Goal: Task Accomplishment & Management: Use online tool/utility

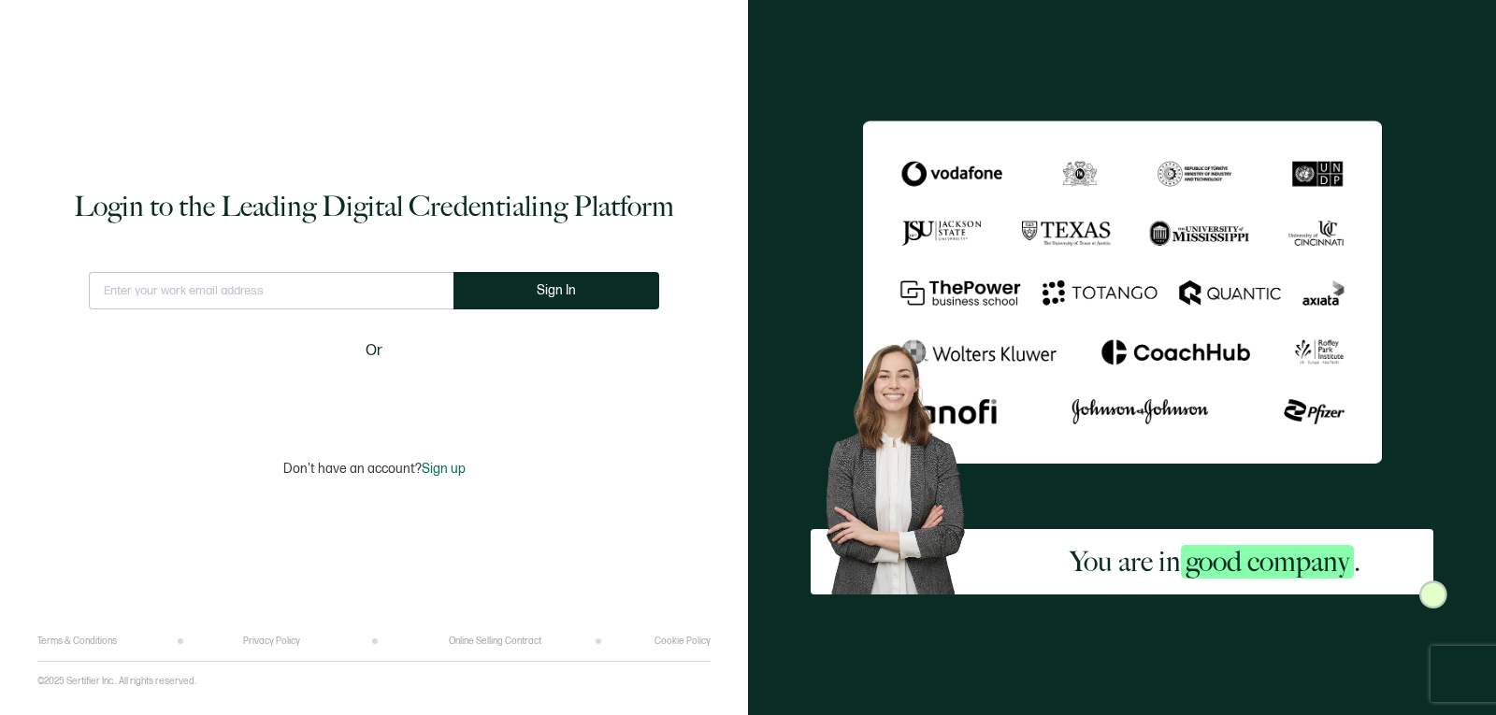
click at [334, 285] on input "text" at bounding box center [271, 290] width 365 height 37
type input "info@wcwwa.ca"
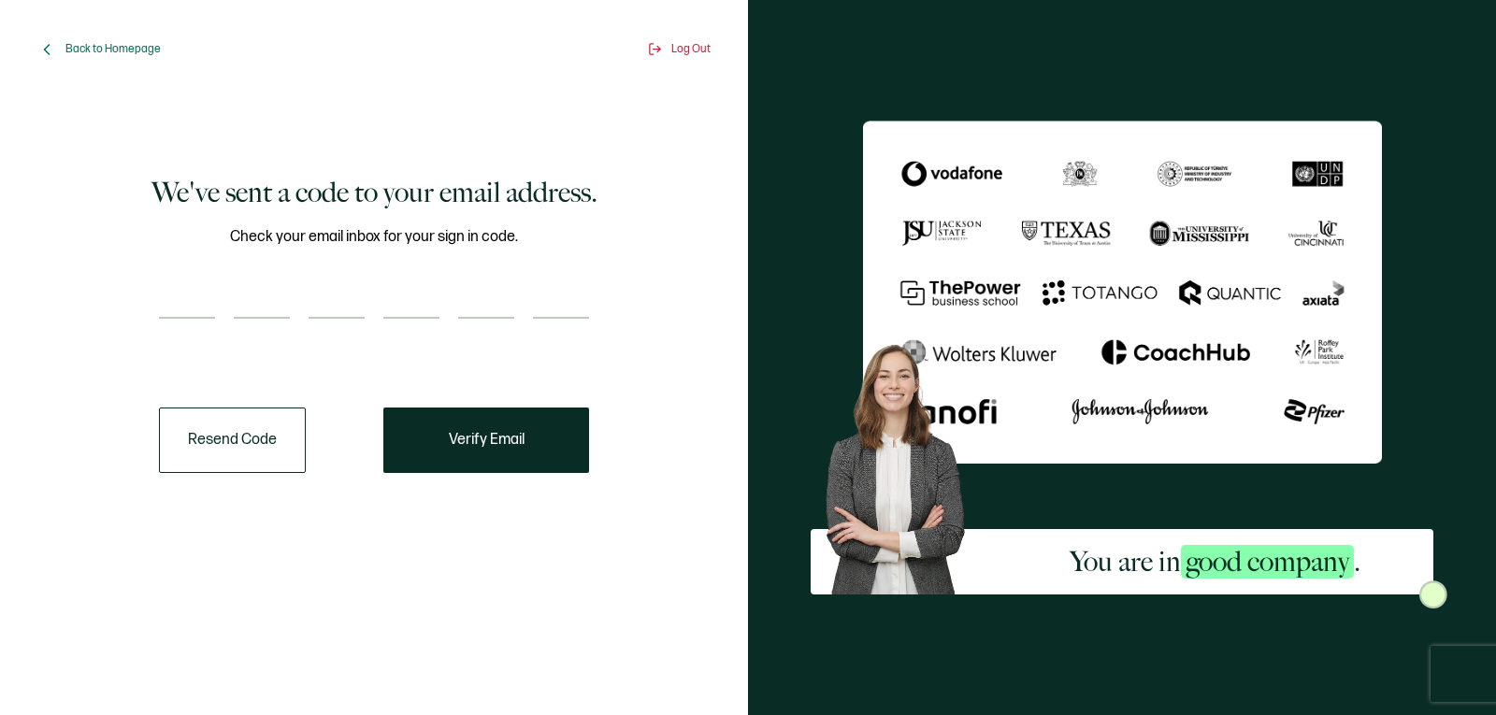
click at [179, 301] on input "number" at bounding box center [187, 299] width 56 height 37
paste input "4"
type input "4"
type input "8"
type input "7"
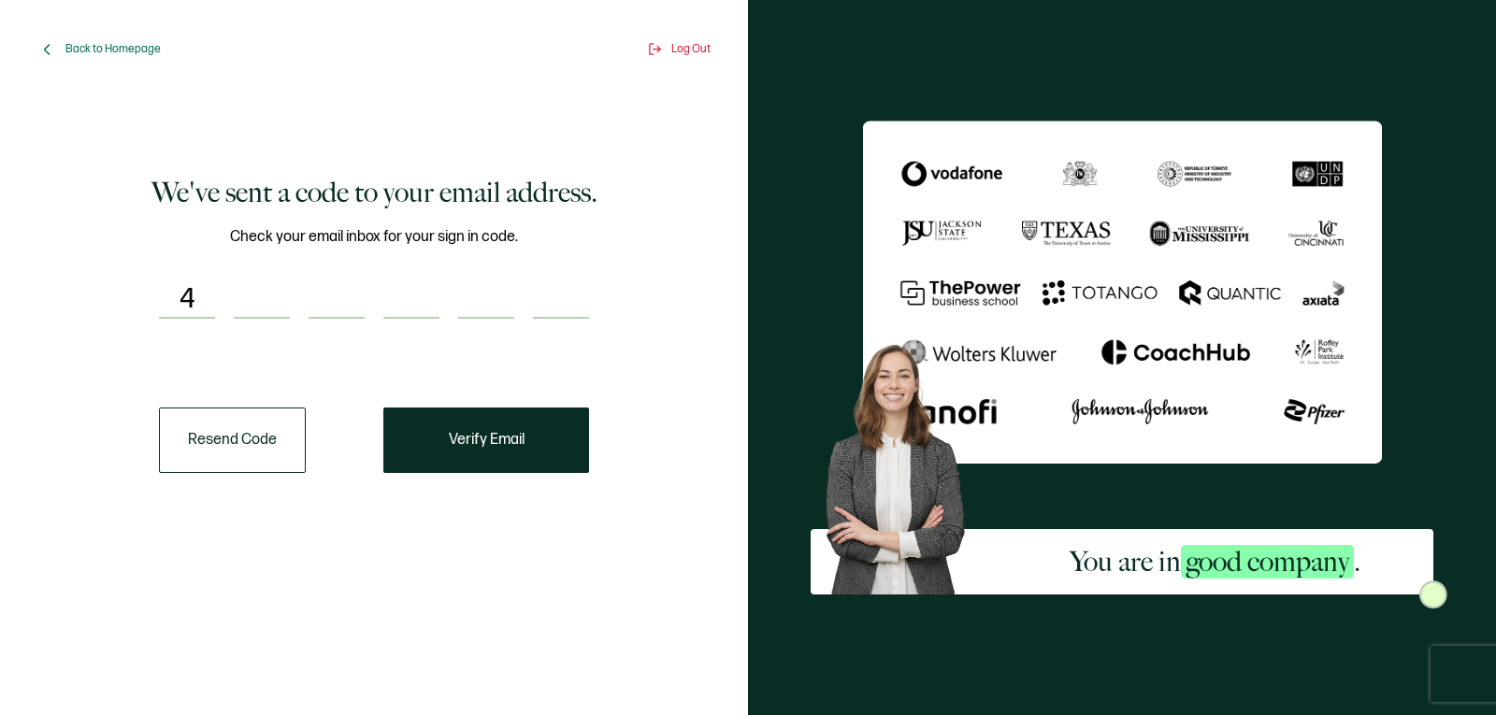
type input "7"
type input "3"
type input "1"
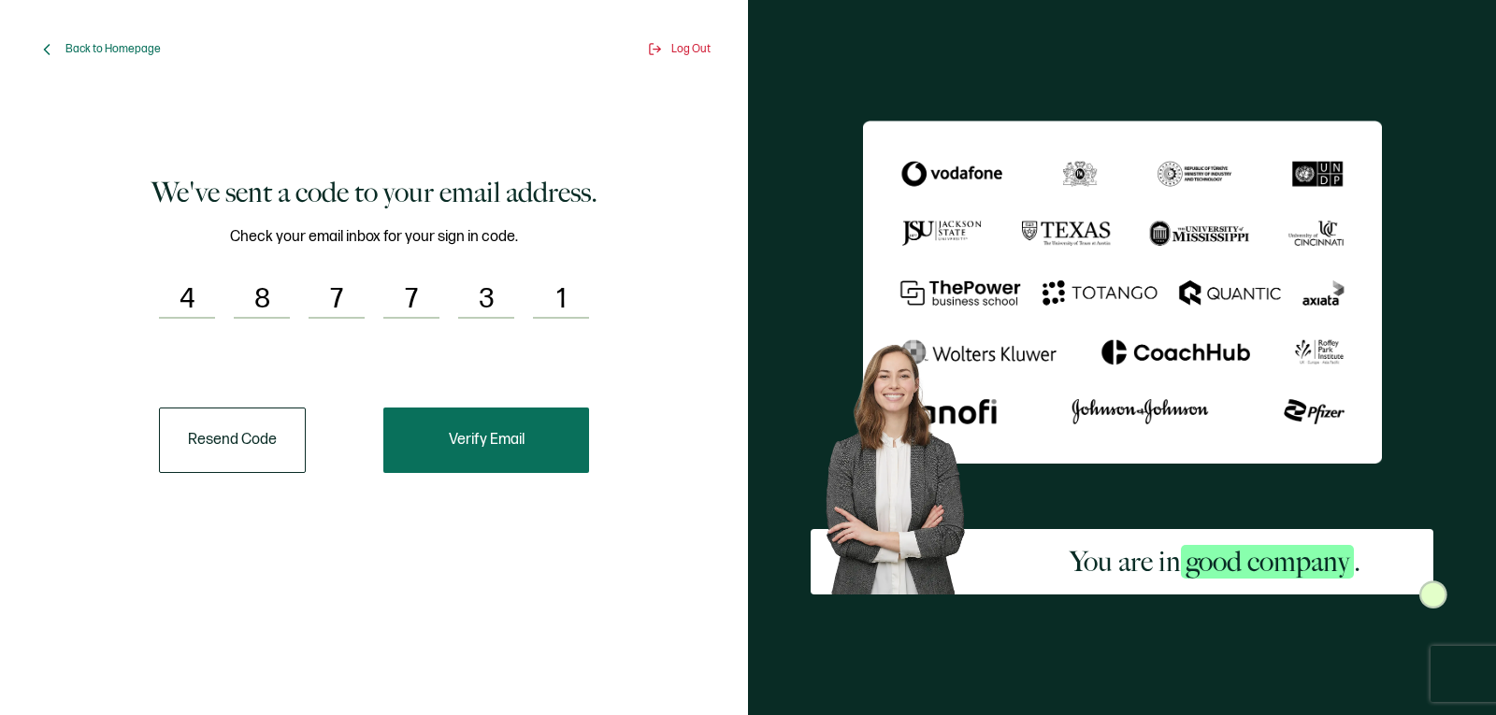
click at [450, 446] on span "Verify Email" at bounding box center [487, 440] width 76 height 15
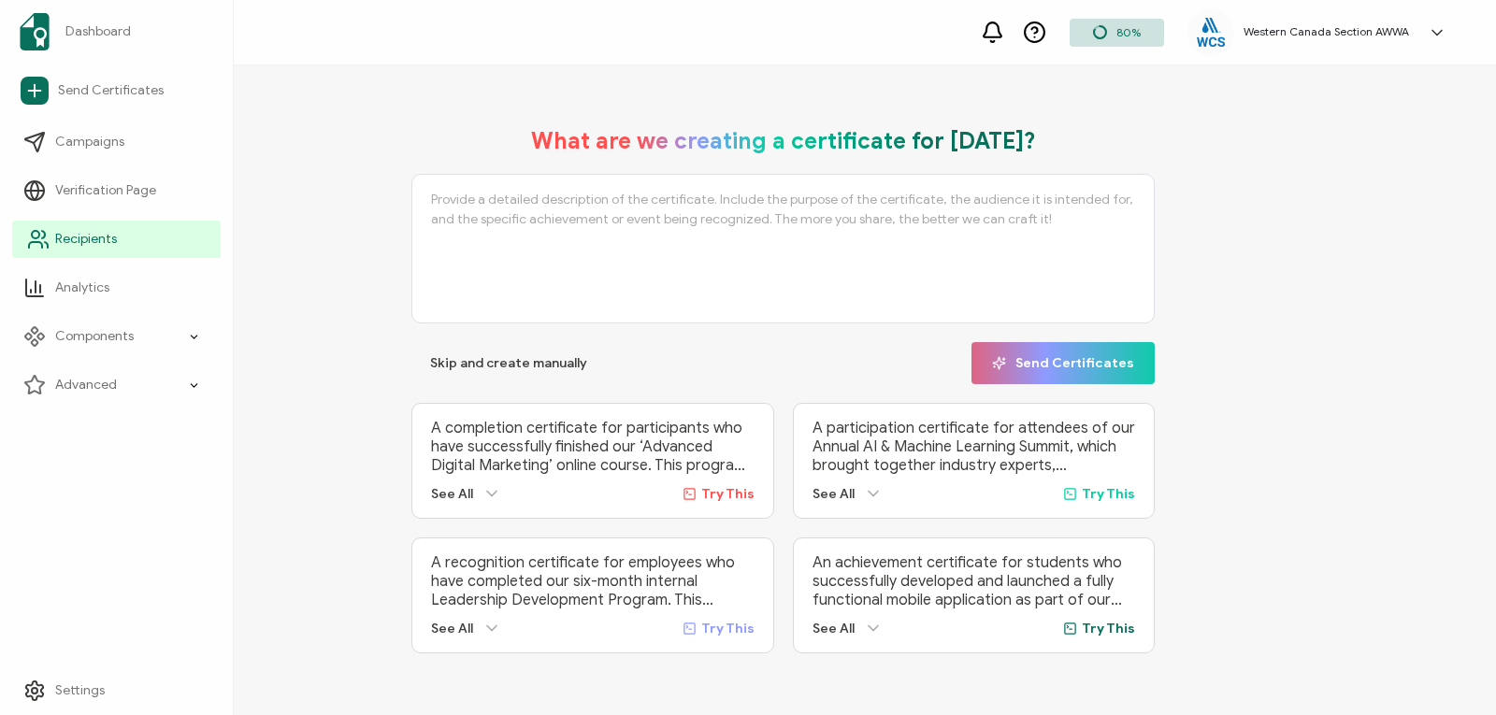
click at [57, 231] on span "Recipients" at bounding box center [86, 239] width 62 height 19
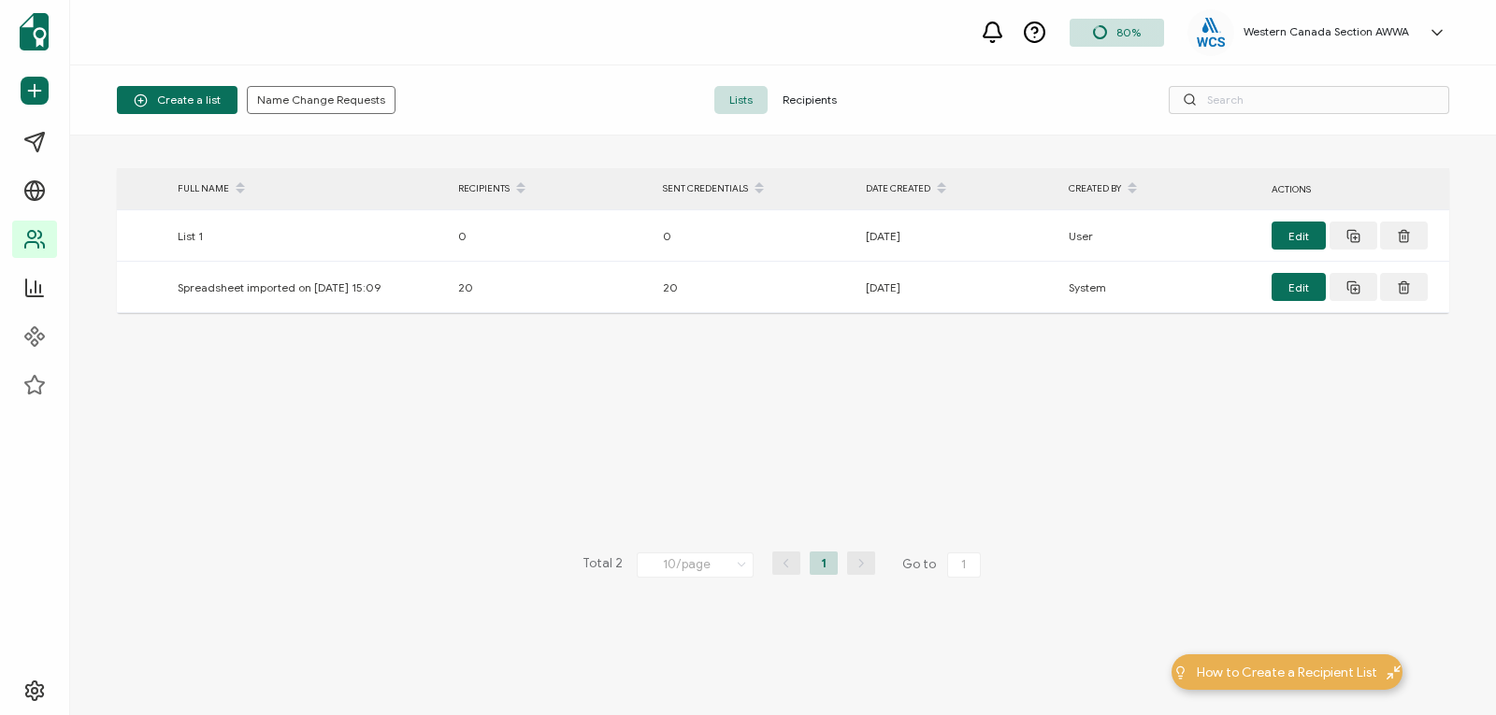
click at [812, 90] on span "Recipients" at bounding box center [810, 100] width 84 height 28
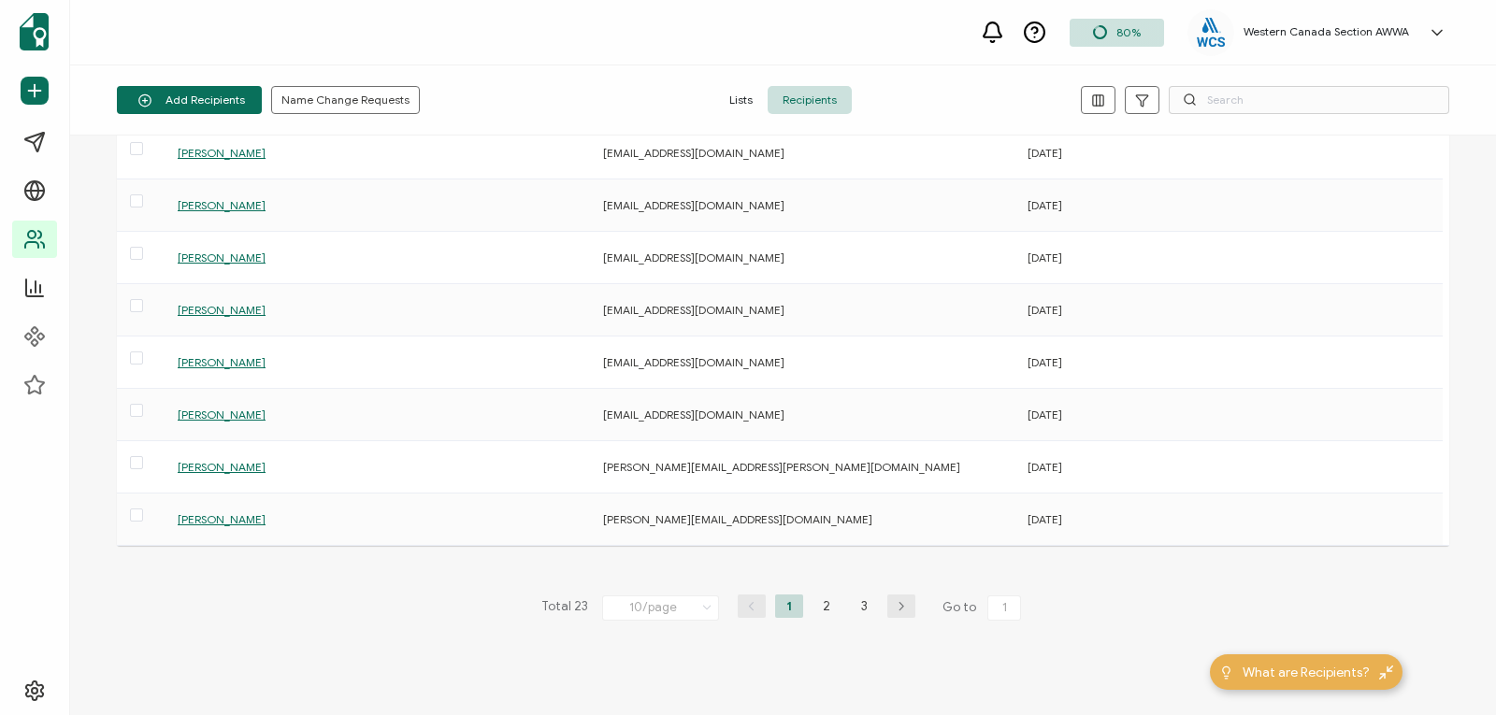
scroll to position [190, 0]
click at [856, 600] on li "3" at bounding box center [864, 604] width 28 height 23
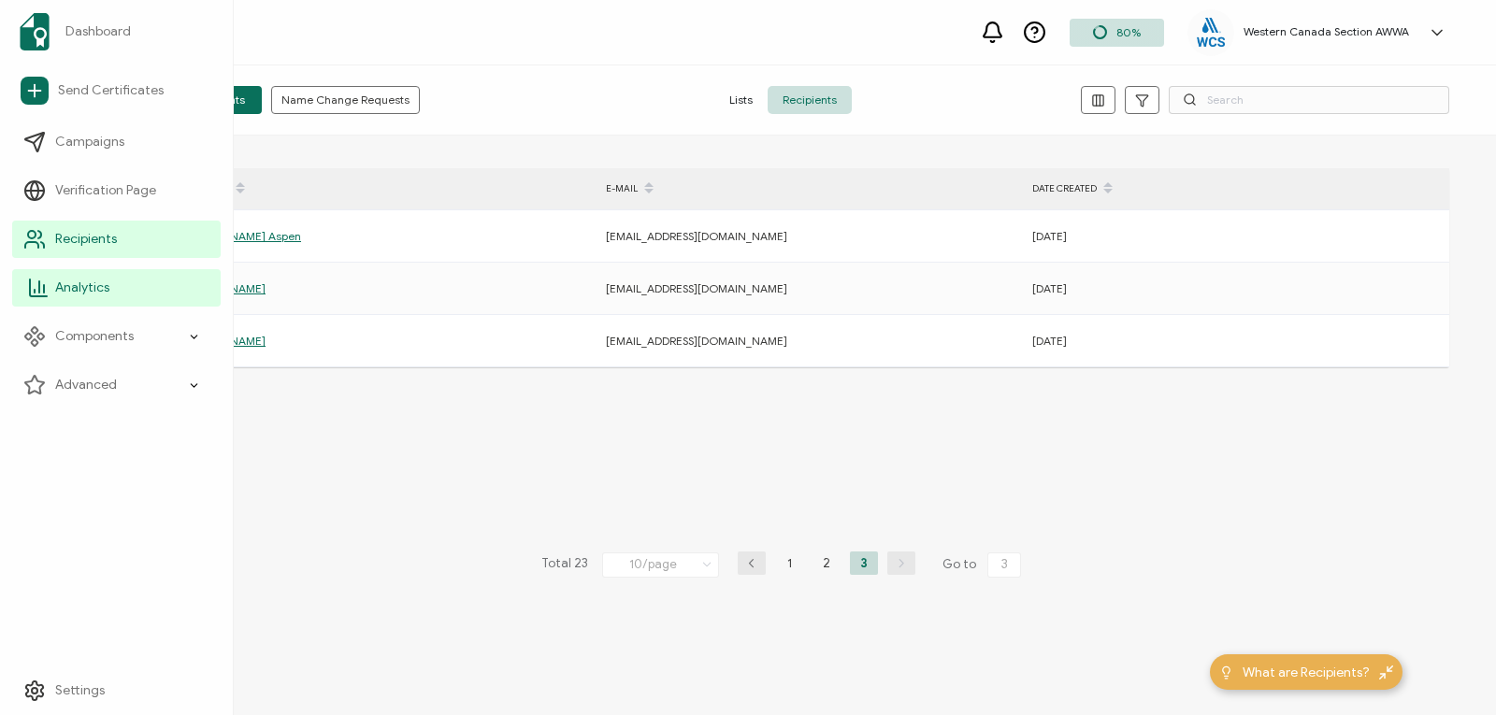
click at [80, 288] on span "Analytics" at bounding box center [82, 288] width 54 height 19
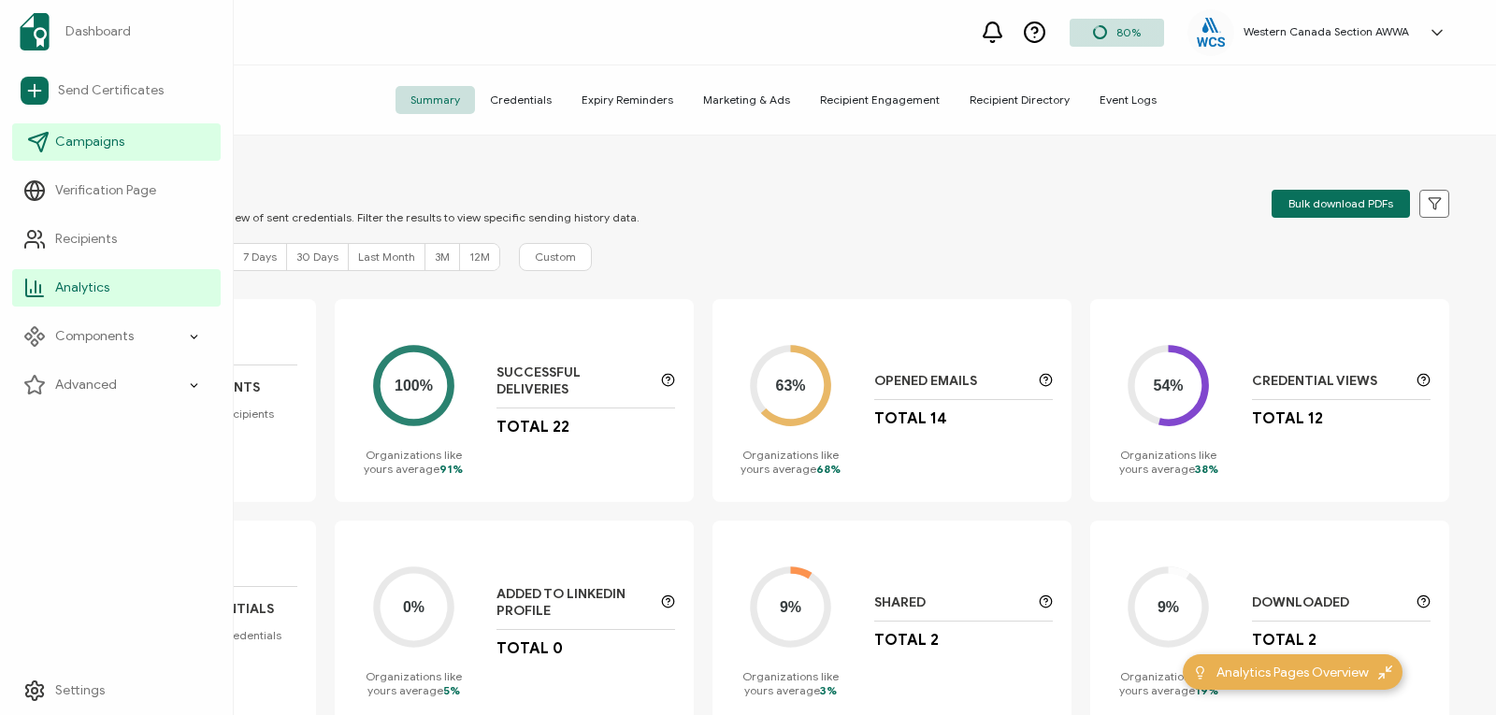
click at [90, 143] on span "Campaigns" at bounding box center [89, 142] width 69 height 19
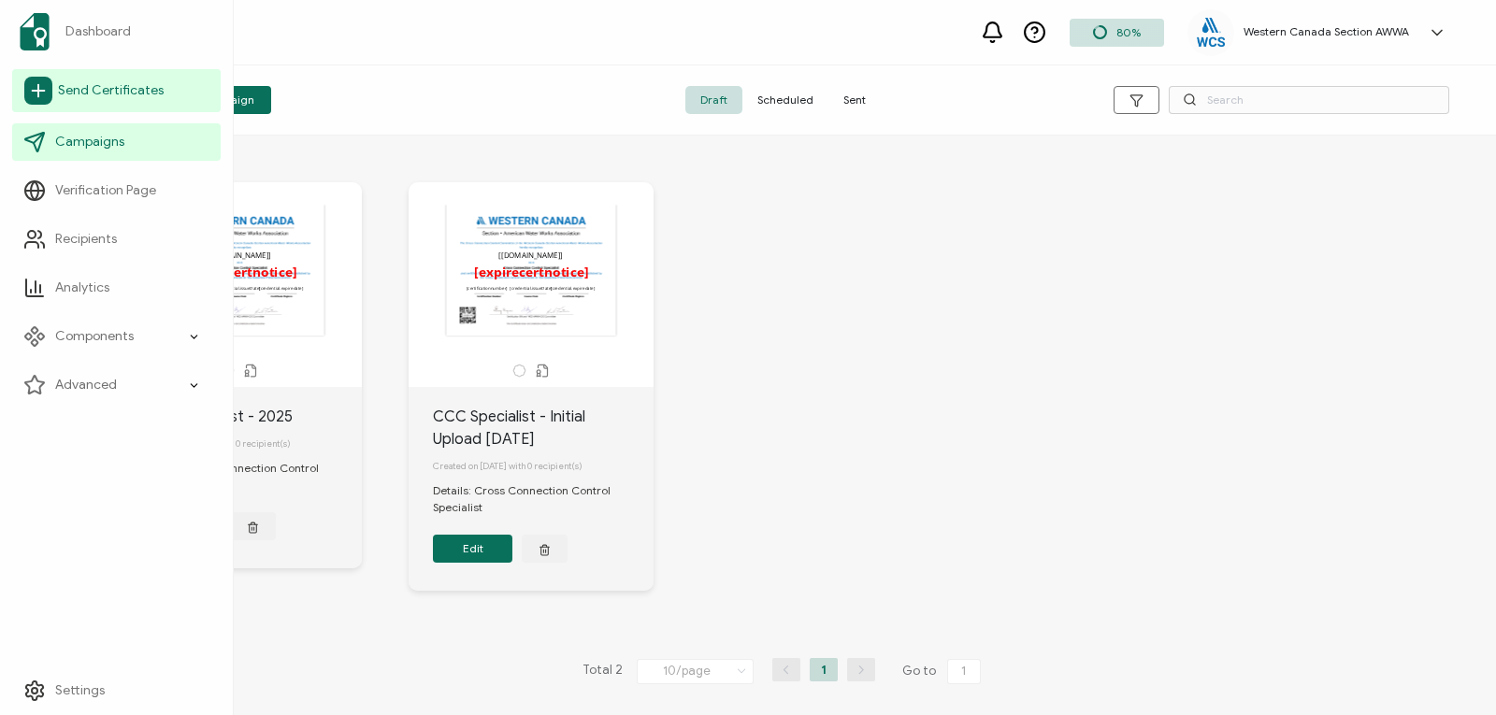
click at [100, 87] on span "Send Certificates" at bounding box center [111, 90] width 106 height 19
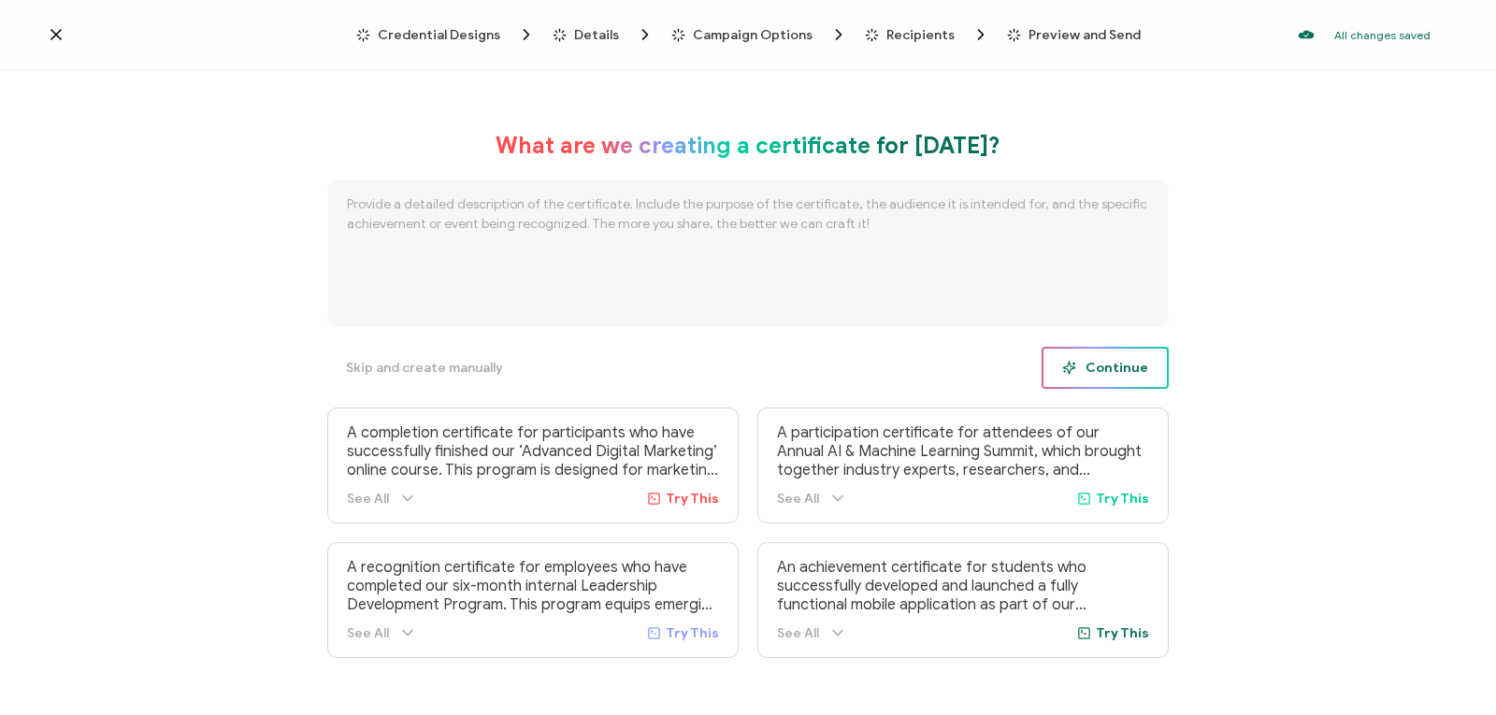
click at [1109, 381] on button "Continue" at bounding box center [1105, 368] width 127 height 42
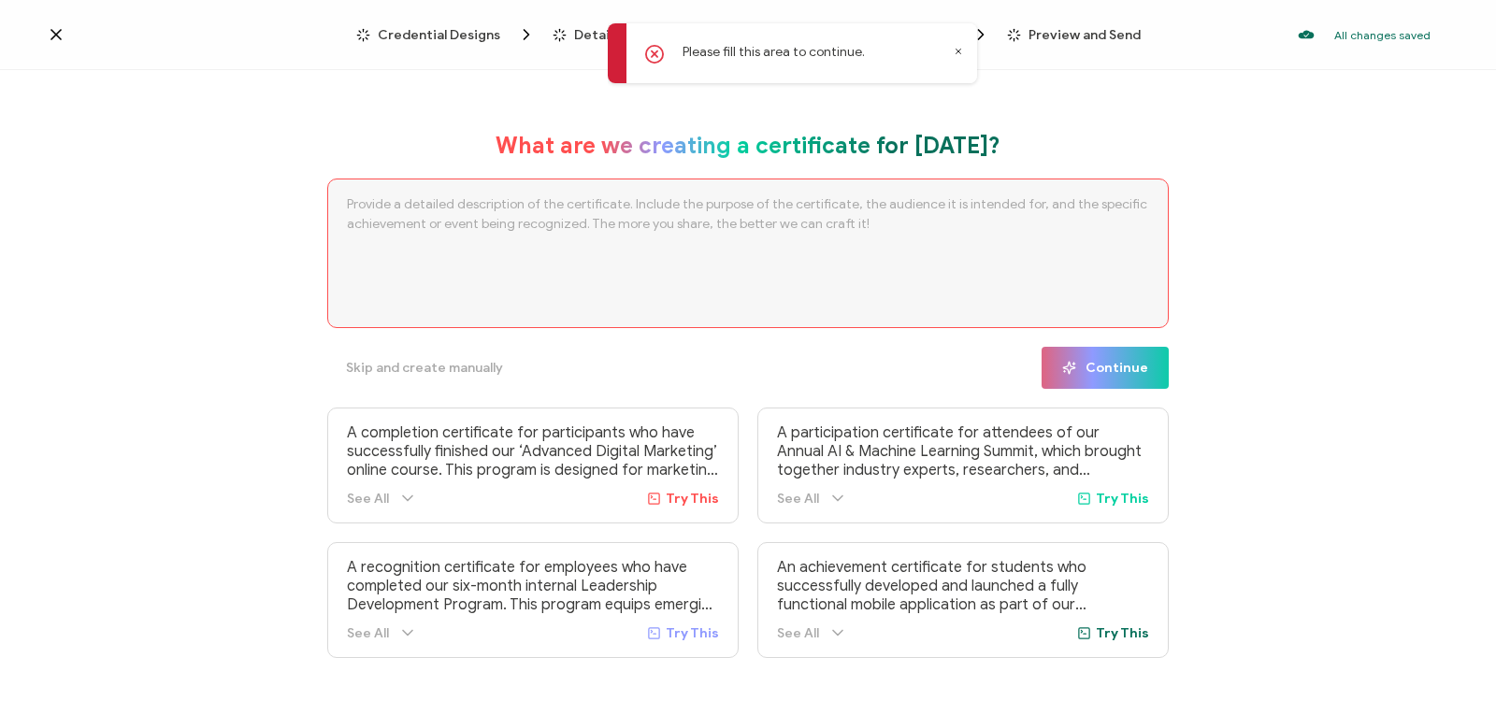
click at [56, 33] on icon at bounding box center [56, 34] width 19 height 19
